Goal: Task Accomplishment & Management: Manage account settings

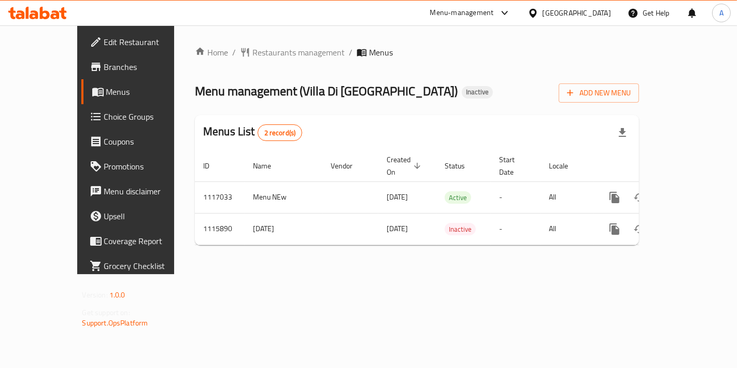
click at [104, 71] on span "Branches" at bounding box center [148, 67] width 88 height 12
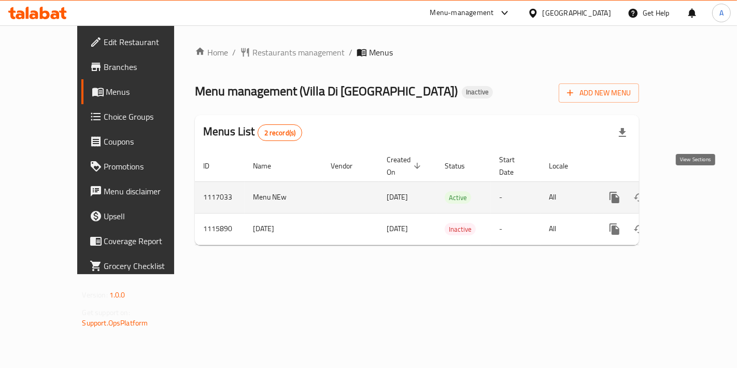
click at [696, 191] on icon "enhanced table" at bounding box center [689, 197] width 12 height 12
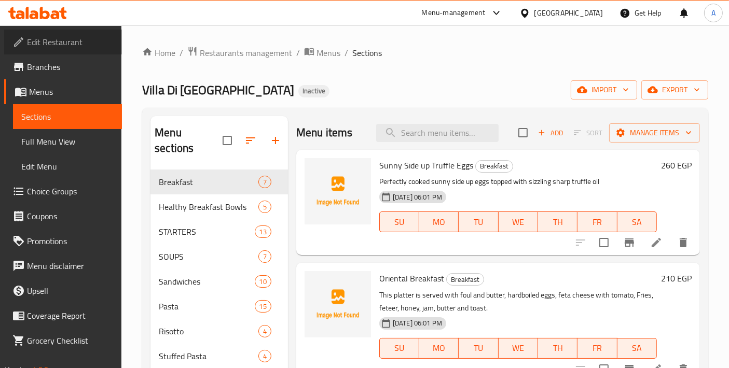
click at [71, 40] on span "Edit Restaurant" at bounding box center [70, 42] width 87 height 12
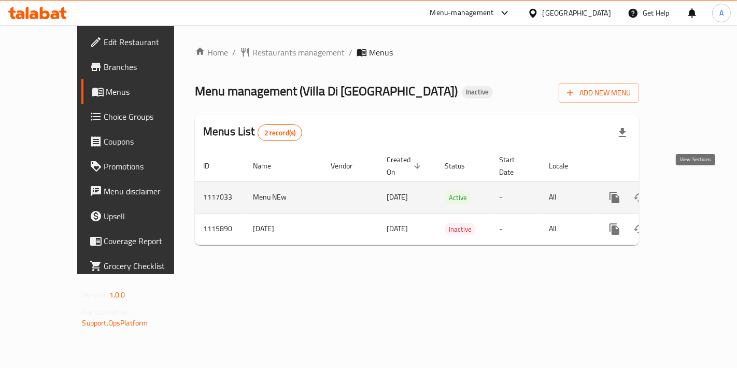
click at [696, 191] on icon "enhanced table" at bounding box center [689, 197] width 12 height 12
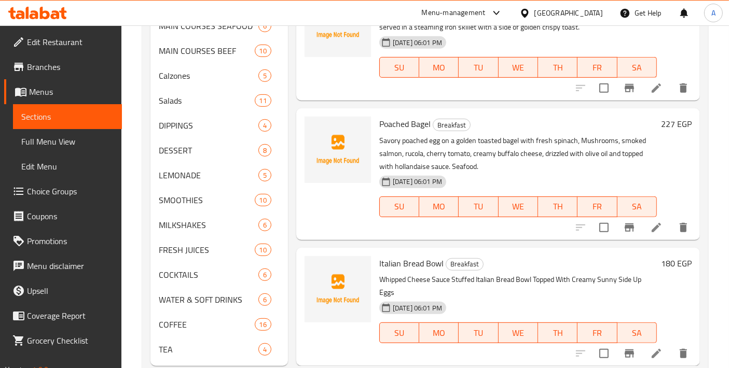
scroll to position [490, 0]
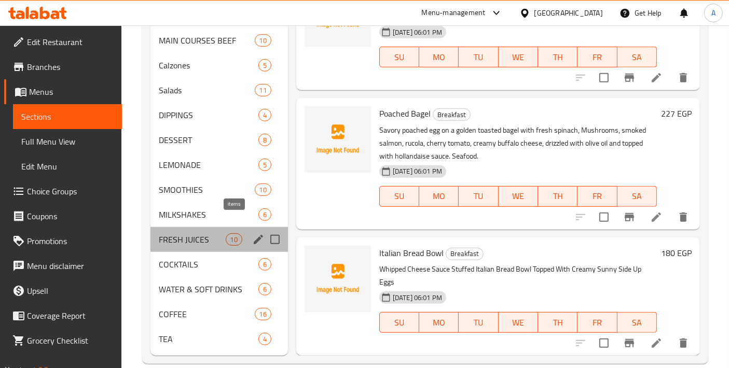
click at [228, 235] on span "10" at bounding box center [234, 240] width 16 height 10
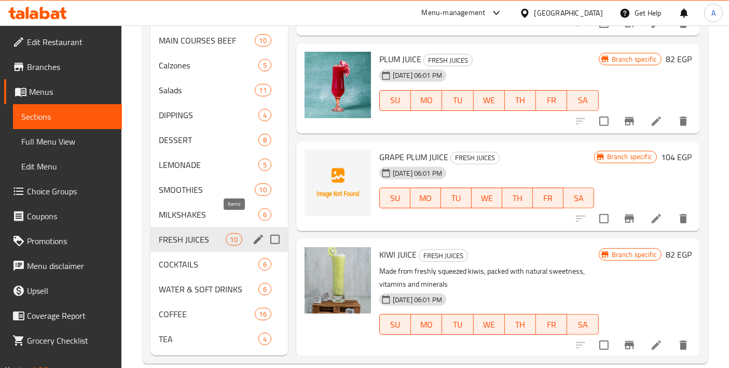
click at [214, 206] on div "MILKSHAKES 6" at bounding box center [218, 214] width 137 height 25
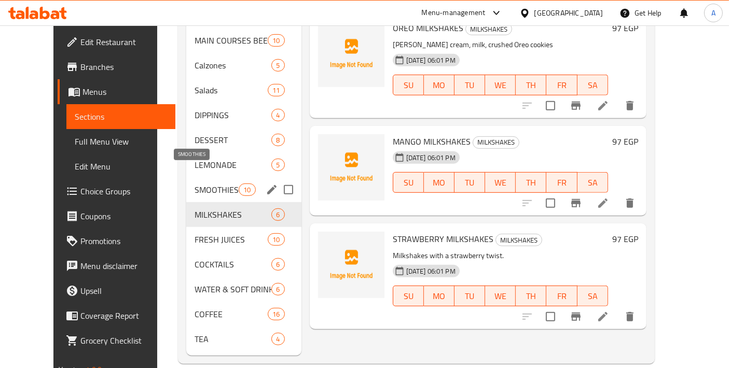
click at [209, 184] on span "SMOOTHIES" at bounding box center [216, 190] width 44 height 12
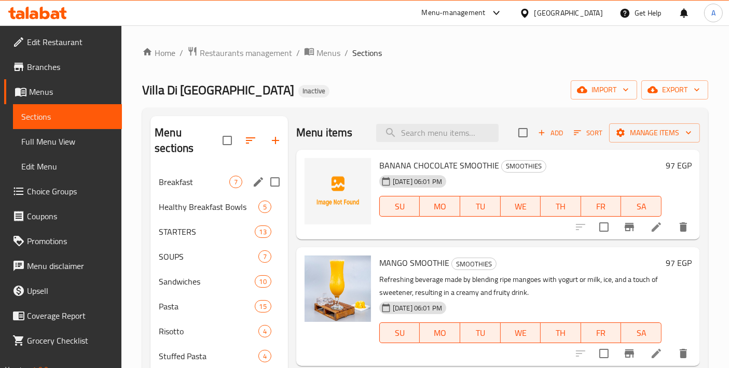
click at [211, 201] on span "Healthy Breakfast Bowls" at bounding box center [209, 207] width 100 height 12
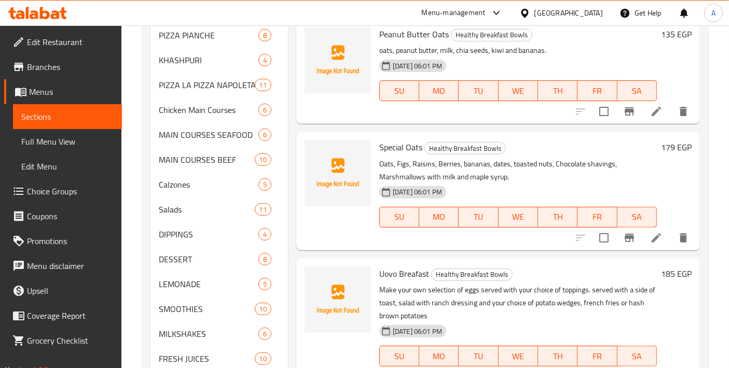
scroll to position [460, 0]
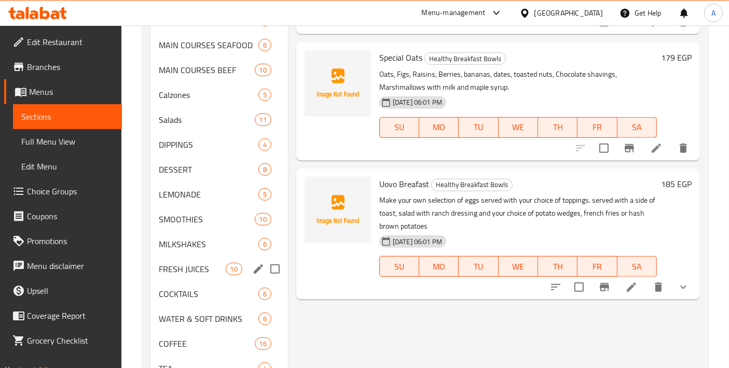
click at [231, 257] on div "FRESH JUICES 10" at bounding box center [218, 269] width 137 height 25
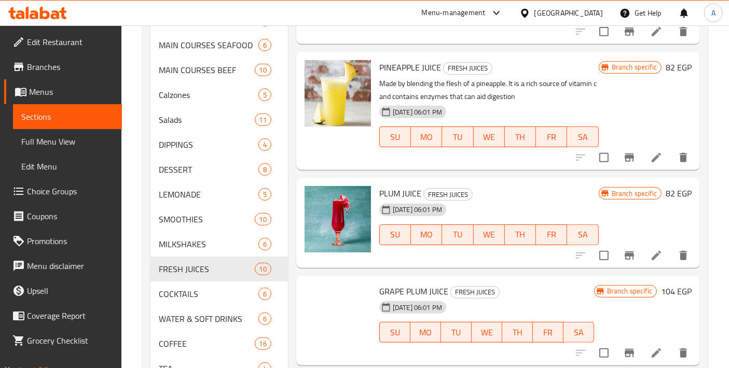
scroll to position [115, 0]
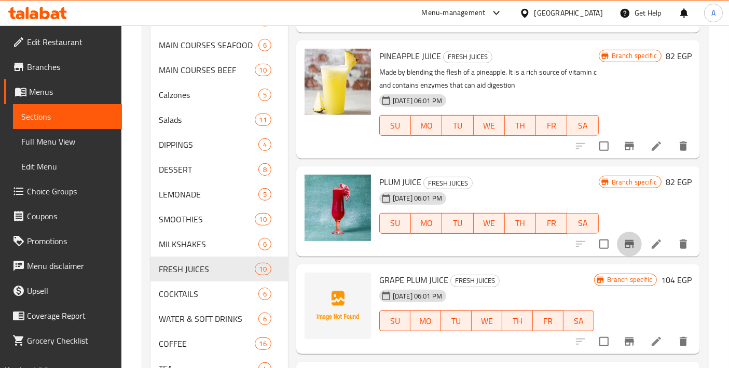
click at [624, 244] on icon "Branch-specific-item" at bounding box center [628, 244] width 9 height 8
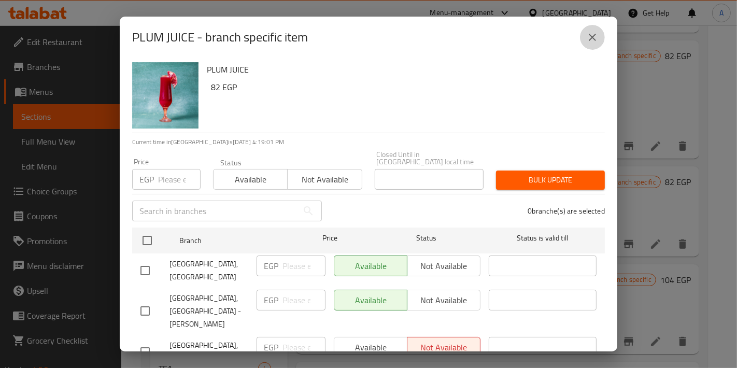
click at [590, 46] on button "close" at bounding box center [592, 37] width 25 height 25
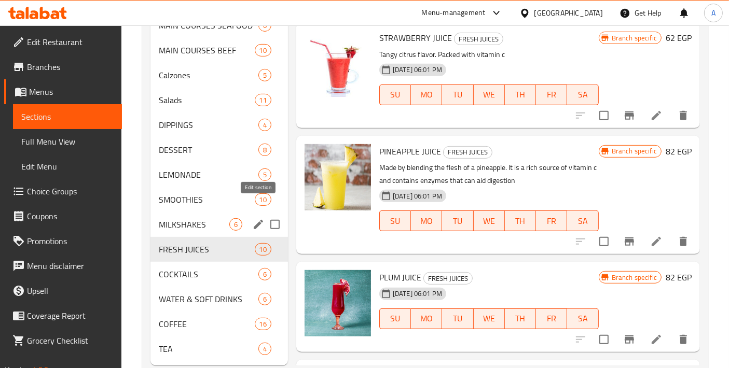
scroll to position [490, 0]
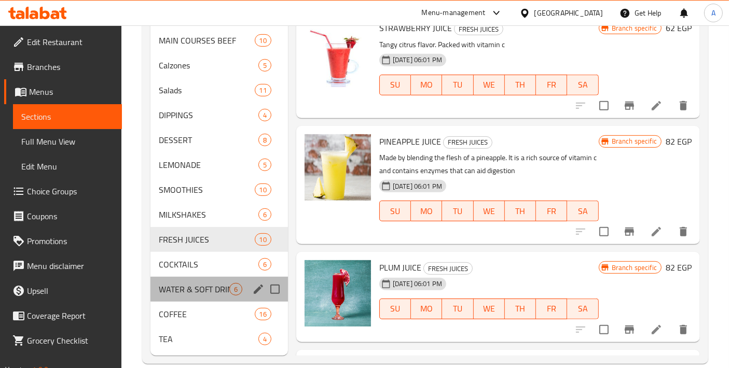
click at [218, 279] on div "WATER & SOFT DRINKS 6" at bounding box center [218, 289] width 137 height 25
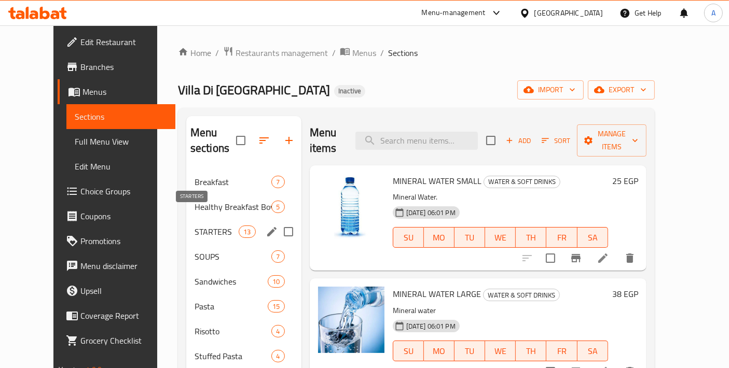
click at [194, 226] on span "STARTERS" at bounding box center [216, 232] width 44 height 12
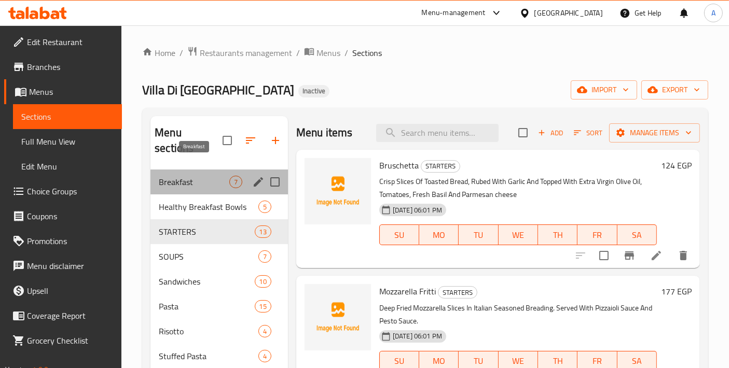
click at [192, 176] on span "Breakfast" at bounding box center [194, 182] width 71 height 12
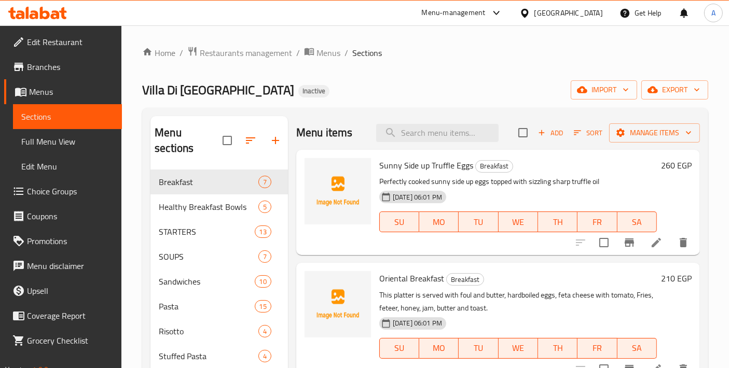
click at [404, 89] on div "Villa Di Napoli Inactive import export" at bounding box center [425, 89] width 566 height 19
click at [408, 282] on span "Oriental Breakfast" at bounding box center [411, 279] width 65 height 16
drag, startPoint x: 380, startPoint y: 276, endPoint x: 443, endPoint y: 277, distance: 63.3
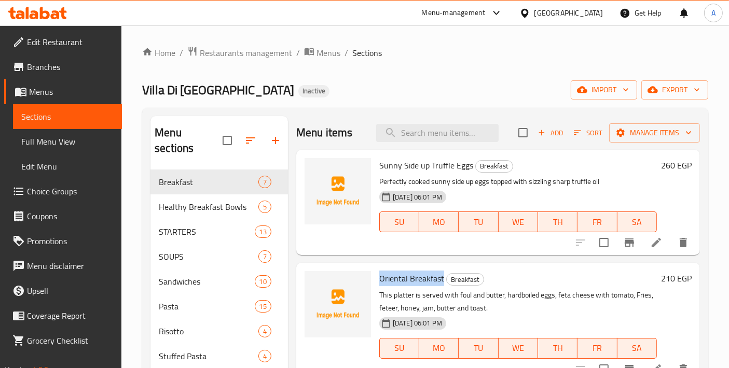
click at [443, 277] on h6 "Oriental Breakfast Breakfast" at bounding box center [517, 278] width 277 height 15
copy span "Oriental Breakfast"
click at [311, 47] on icon "breadcrumb" at bounding box center [309, 51] width 10 height 10
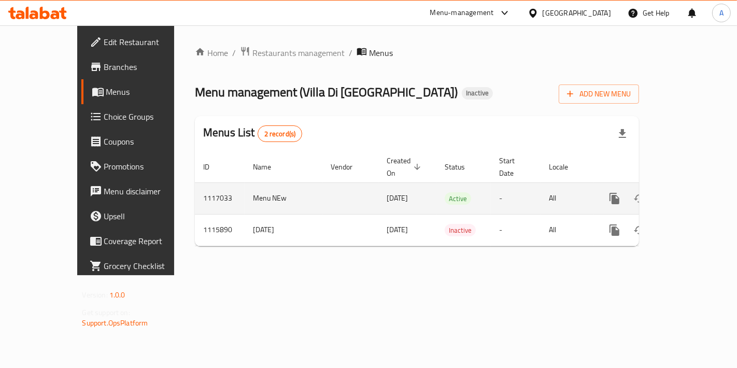
click at [691, 197] on link "enhanced table" at bounding box center [689, 198] width 25 height 25
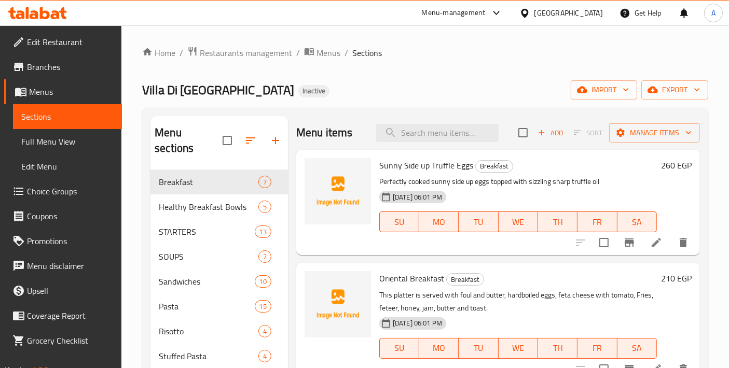
click at [329, 58] on span "Menus" at bounding box center [328, 53] width 24 height 12
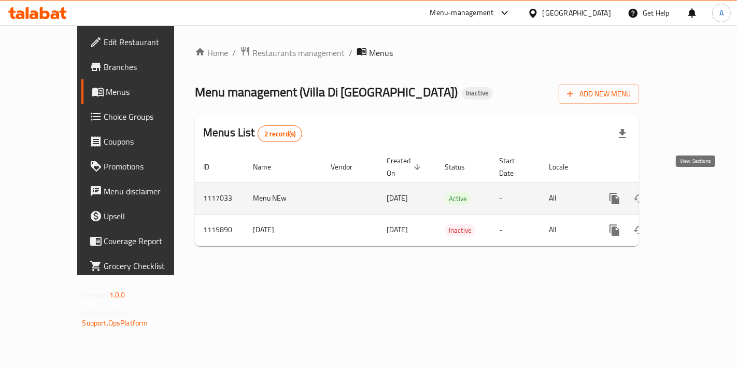
click at [691, 194] on link "enhanced table" at bounding box center [689, 198] width 25 height 25
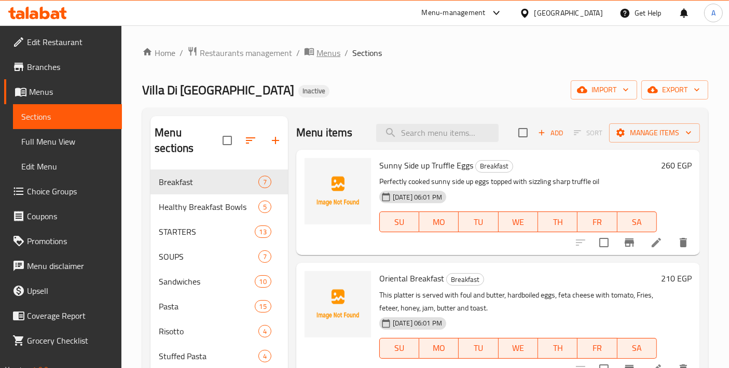
click at [316, 49] on span "Menus" at bounding box center [328, 53] width 24 height 12
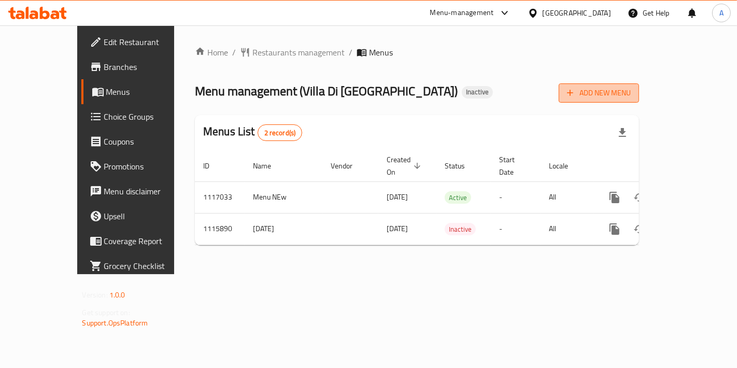
click at [631, 92] on span "Add New Menu" at bounding box center [599, 93] width 64 height 13
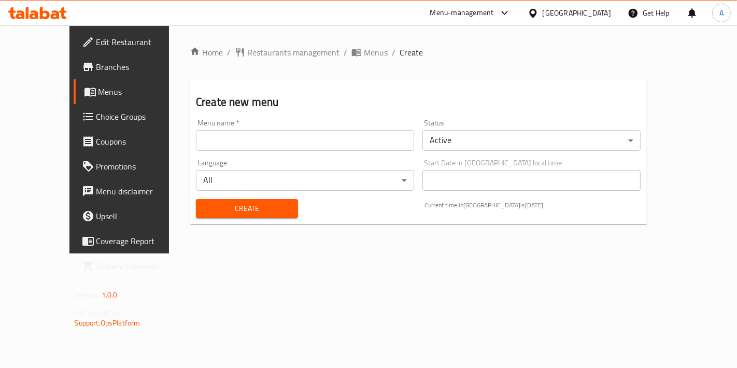
click at [324, 60] on div "Home / Restaurants management / Menus / Create Create new menu Menu name   * Me…" at bounding box center [418, 139] width 457 height 187
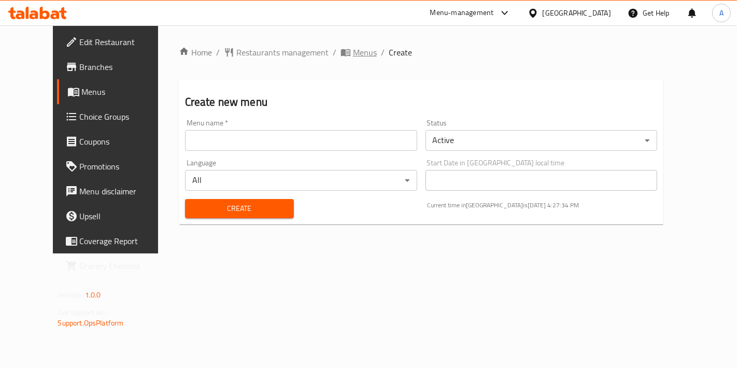
click at [353, 54] on span "Menus" at bounding box center [365, 52] width 24 height 12
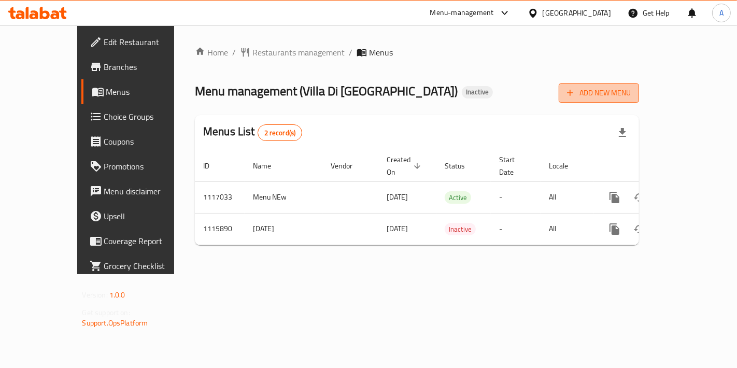
click at [576, 95] on icon "button" at bounding box center [570, 93] width 10 height 10
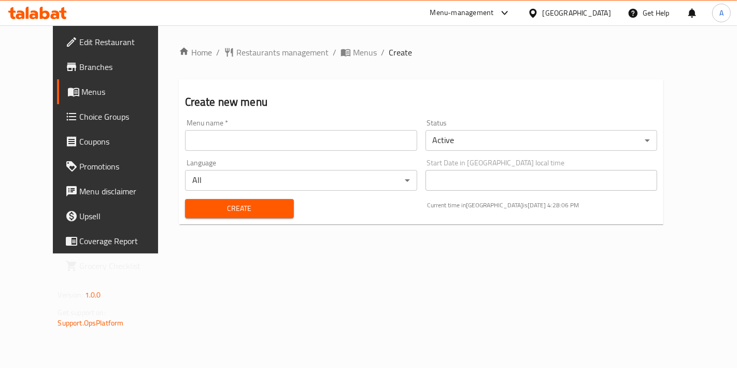
click at [274, 134] on input "text" at bounding box center [301, 140] width 232 height 21
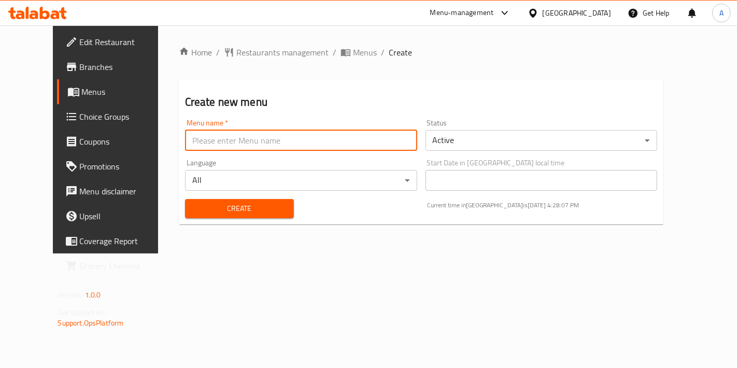
paste input "341330009"
type input "341330009"
click at [240, 205] on span "Create" at bounding box center [239, 208] width 92 height 13
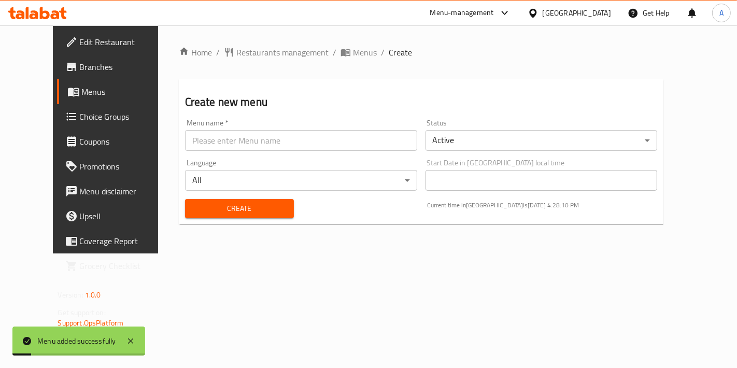
click at [358, 96] on h2 "Create new menu" at bounding box center [421, 102] width 473 height 16
click at [353, 50] on span "Menus" at bounding box center [365, 52] width 24 height 12
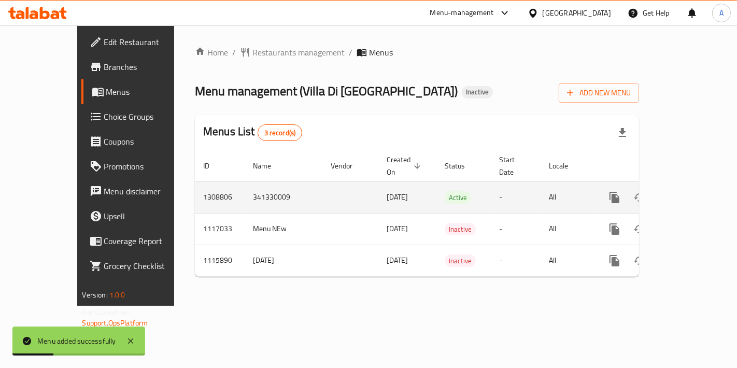
click at [696, 191] on icon "enhanced table" at bounding box center [689, 197] width 12 height 12
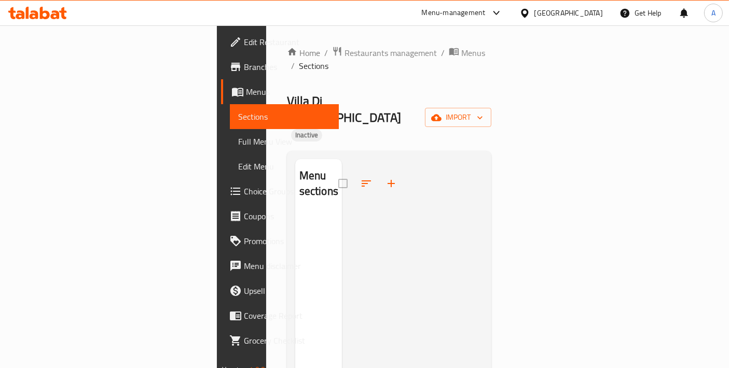
click at [244, 48] on span "Edit Restaurant" at bounding box center [287, 42] width 87 height 12
